Goal: Information Seeking & Learning: Learn about a topic

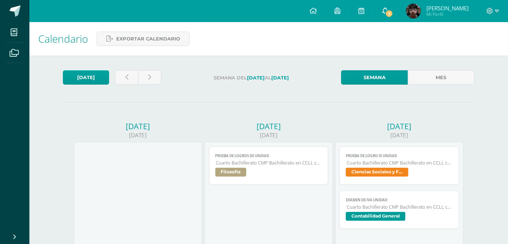
click at [390, 4] on link "2" at bounding box center [386, 11] width 24 height 22
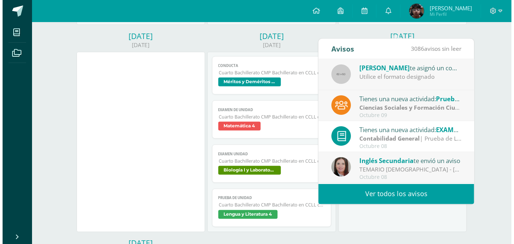
scroll to position [297, 0]
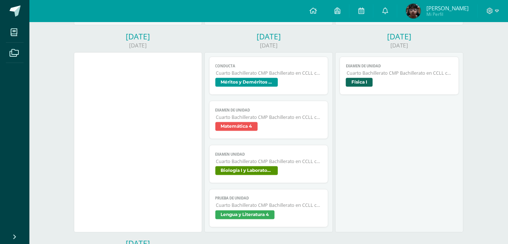
click at [302, 42] on div "[DATE]" at bounding box center [269, 36] width 128 height 10
click at [395, 75] on span "Cuarto Bachillerato CMP Bachillerato en CCLL con Orientación en Computación" at bounding box center [400, 73] width 106 height 6
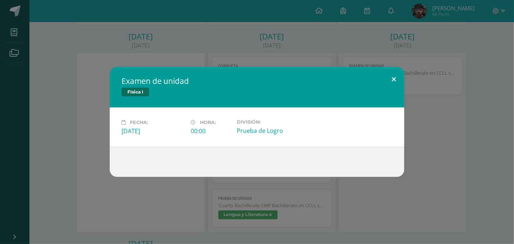
click at [391, 77] on button at bounding box center [393, 79] width 21 height 25
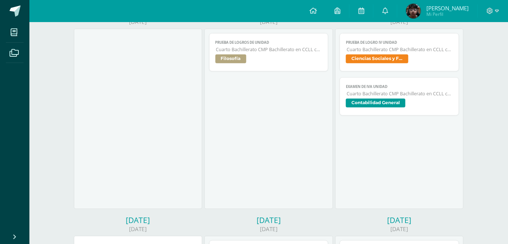
scroll to position [8, 0]
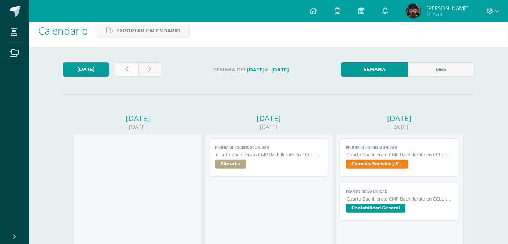
click at [128, 66] on icon at bounding box center [126, 69] width 3 height 6
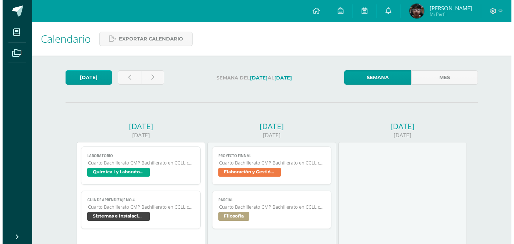
scroll to position [448, 0]
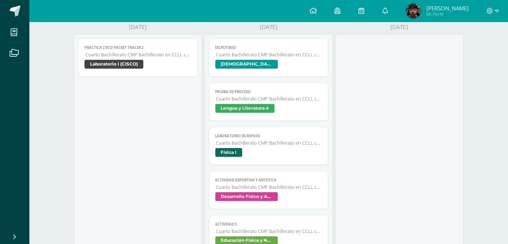
click at [239, 146] on span "Cuarto Bachillerato CMP Bachillerato en CCLL con Orientación en Computación" at bounding box center [269, 143] width 106 height 6
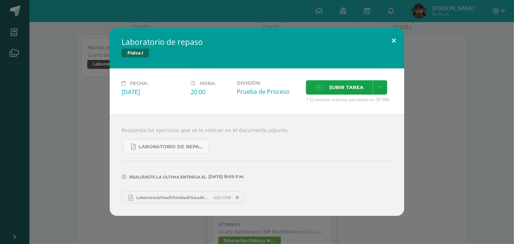
click at [396, 37] on button at bounding box center [393, 40] width 21 height 25
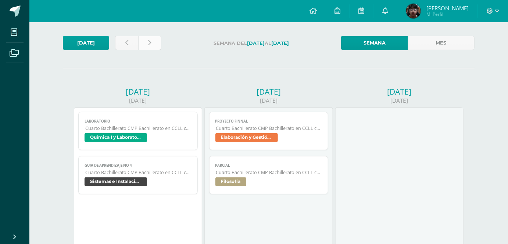
scroll to position [28, 0]
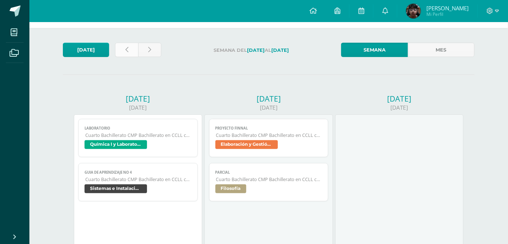
click at [129, 50] on link at bounding box center [126, 50] width 23 height 14
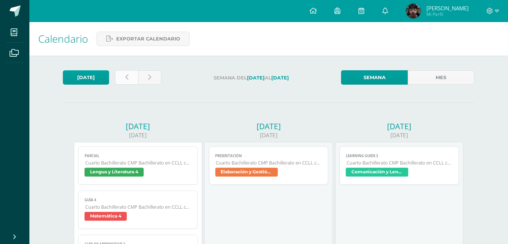
click at [127, 73] on link at bounding box center [126, 77] width 23 height 14
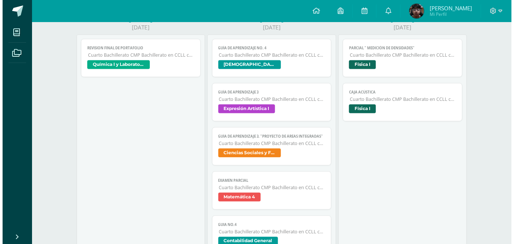
scroll to position [451, 0]
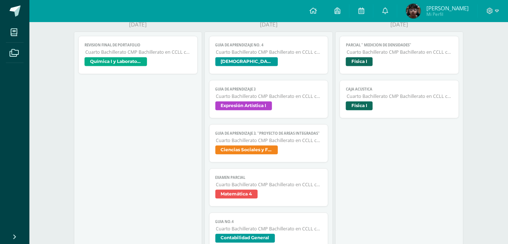
click at [404, 68] on span "Física I" at bounding box center [399, 62] width 107 height 11
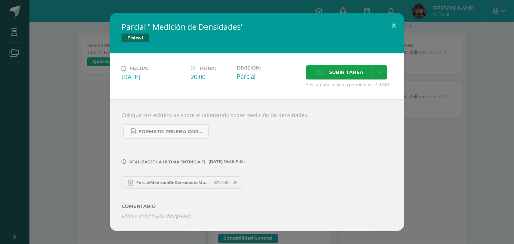
click at [176, 182] on span "ParcialMediciónDeDensidadesMorales.pdf" at bounding box center [173, 183] width 81 height 6
